Goal: Task Accomplishment & Management: Complete application form

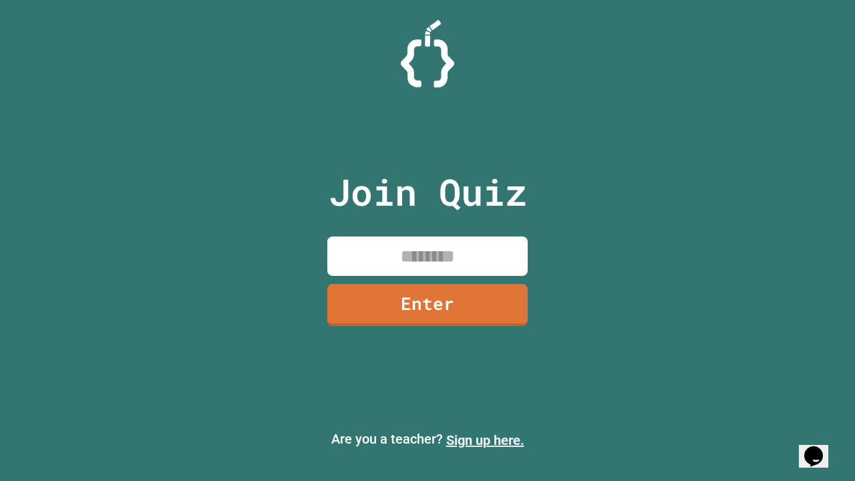
click at [485, 440] on link "Sign up here." at bounding box center [485, 440] width 78 height 16
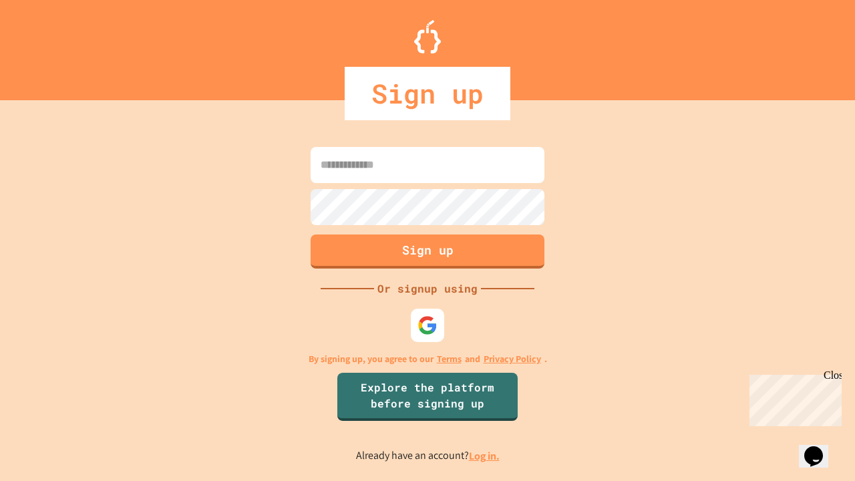
click at [485, 455] on link "Log in." at bounding box center [484, 456] width 31 height 14
